Goal: Task Accomplishment & Management: Complete application form

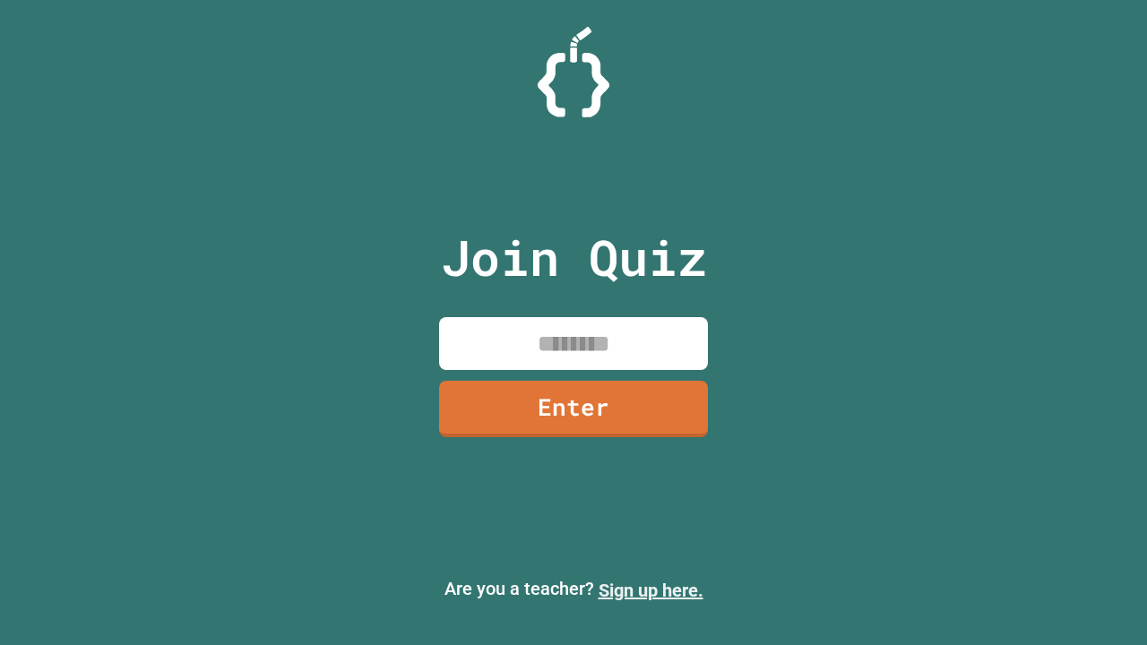
click at [650, 590] on link "Sign up here." at bounding box center [650, 590] width 105 height 21
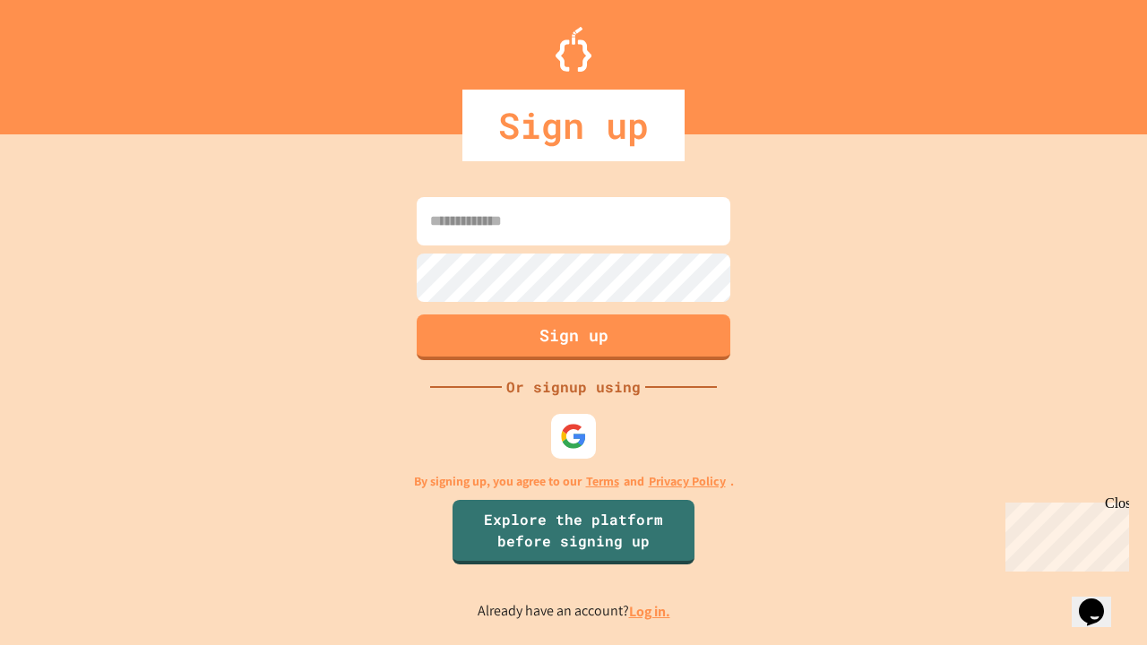
click at [650, 611] on link "Log in." at bounding box center [649, 611] width 41 height 19
